Goal: Find specific page/section: Find specific page/section

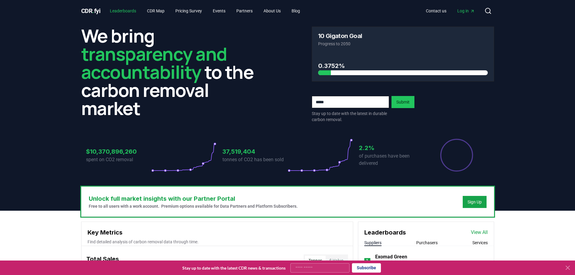
click at [125, 9] on link "Leaderboards" at bounding box center [123, 10] width 36 height 11
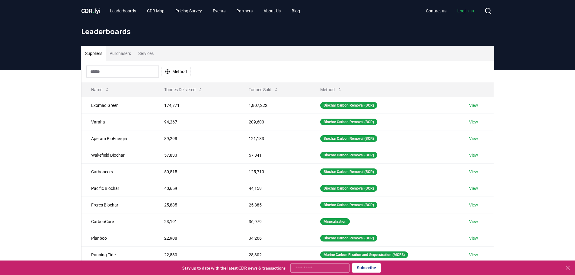
click at [125, 55] on button "Purchasers" at bounding box center [120, 53] width 29 height 14
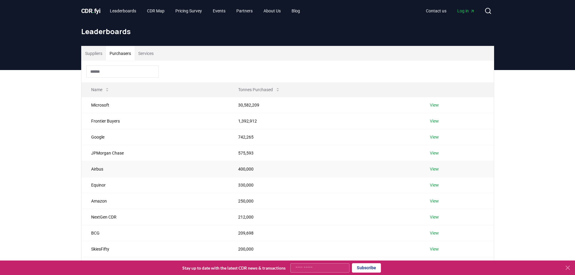
scroll to position [90, 0]
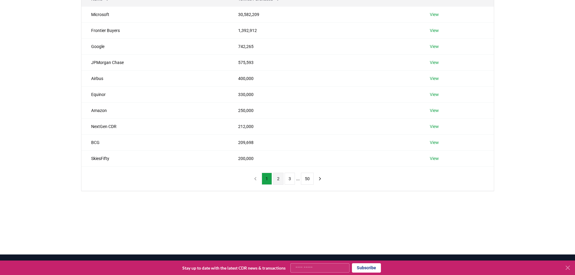
click at [278, 183] on button "2" at bounding box center [278, 179] width 10 height 12
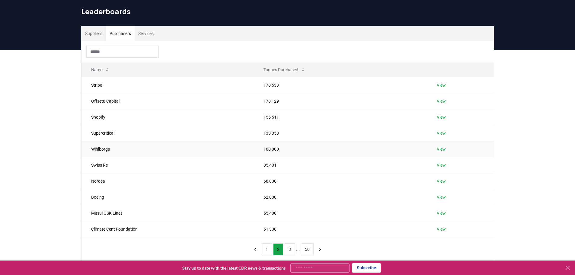
scroll to position [30, 0]
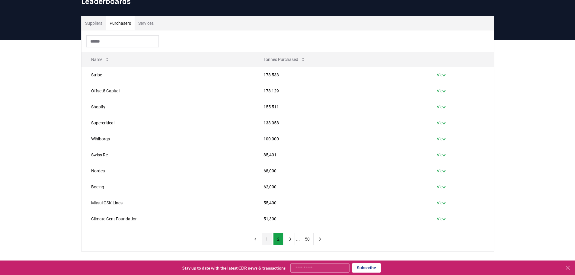
click at [267, 240] on button "1" at bounding box center [266, 239] width 10 height 12
